Goal: Transaction & Acquisition: Book appointment/travel/reservation

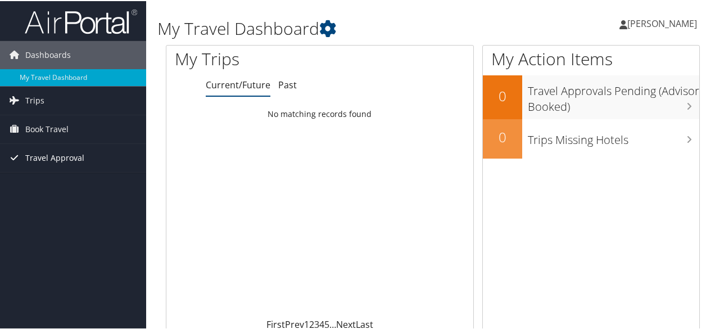
click at [52, 159] on span "Travel Approval" at bounding box center [54, 157] width 59 height 28
click at [52, 126] on span "Book Travel" at bounding box center [46, 128] width 43 height 28
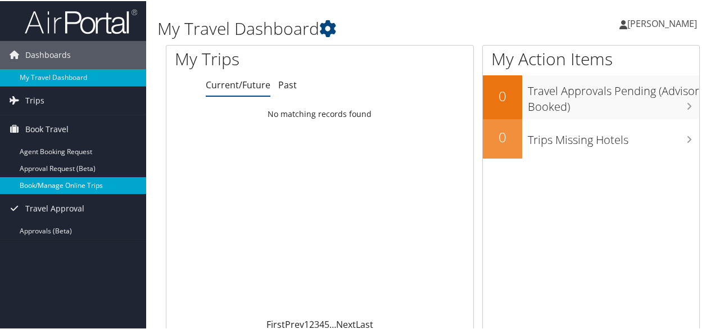
click at [54, 185] on link "Book/Manage Online Trips" at bounding box center [73, 184] width 146 height 17
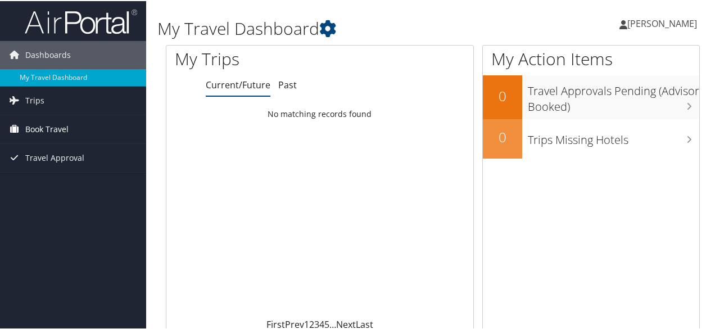
click at [49, 128] on span "Book Travel" at bounding box center [46, 128] width 43 height 28
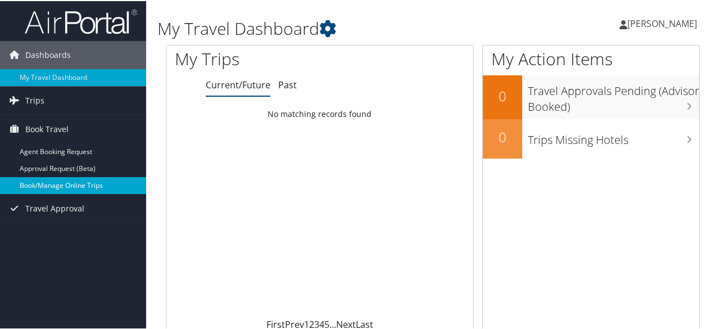
click at [75, 185] on link "Book/Manage Online Trips" at bounding box center [73, 184] width 146 height 17
